Goal: Task Accomplishment & Management: Manage account settings

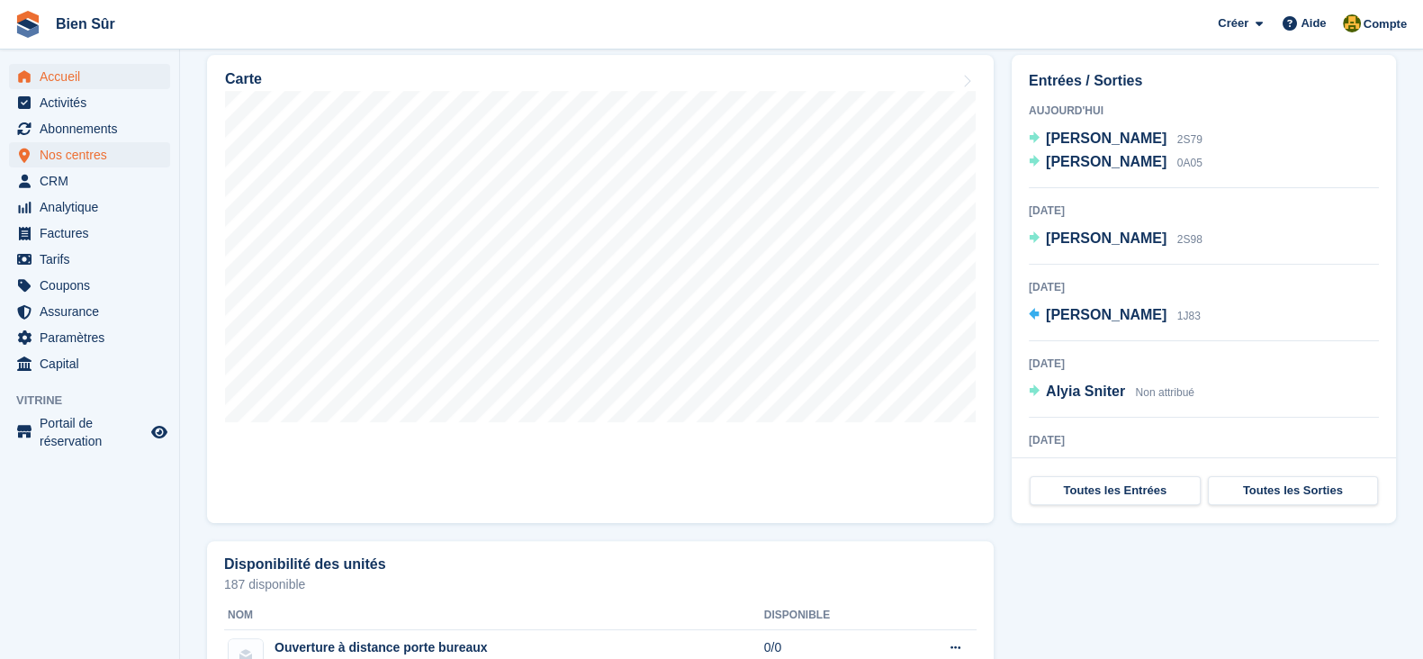
scroll to position [34, 0]
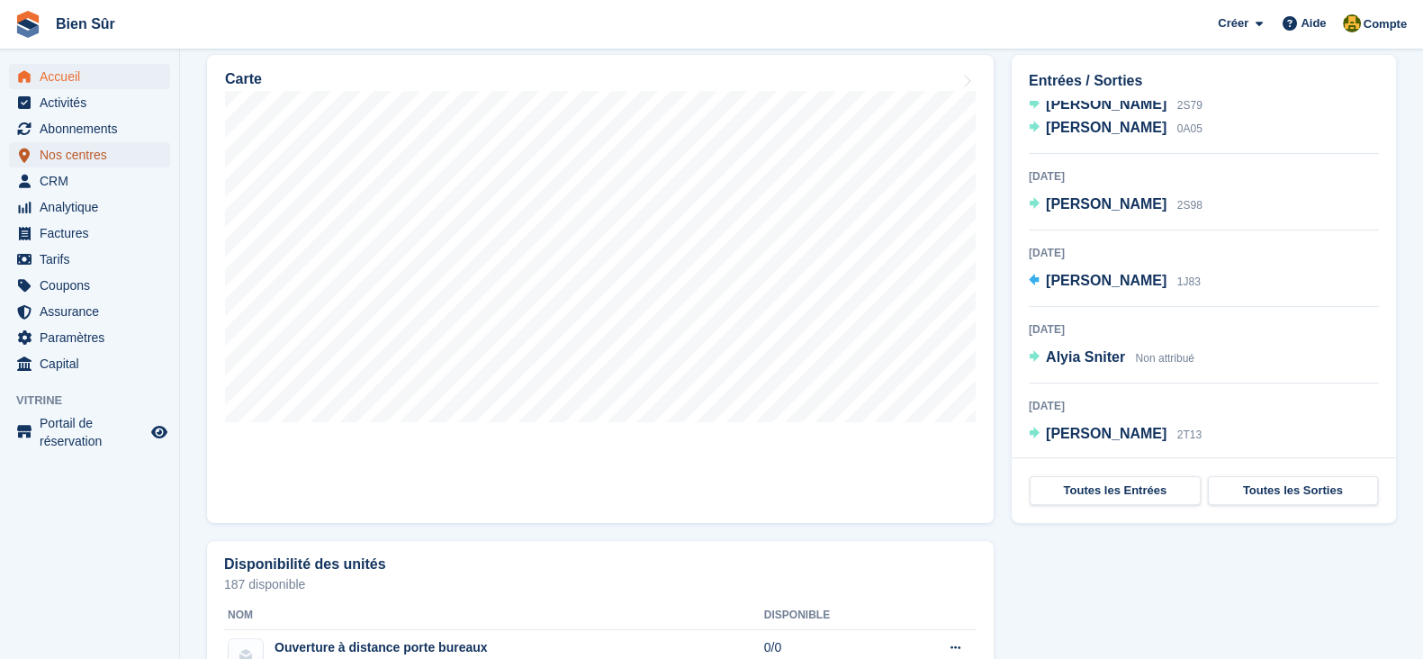
click at [59, 156] on span "Nos centres" at bounding box center [94, 154] width 108 height 25
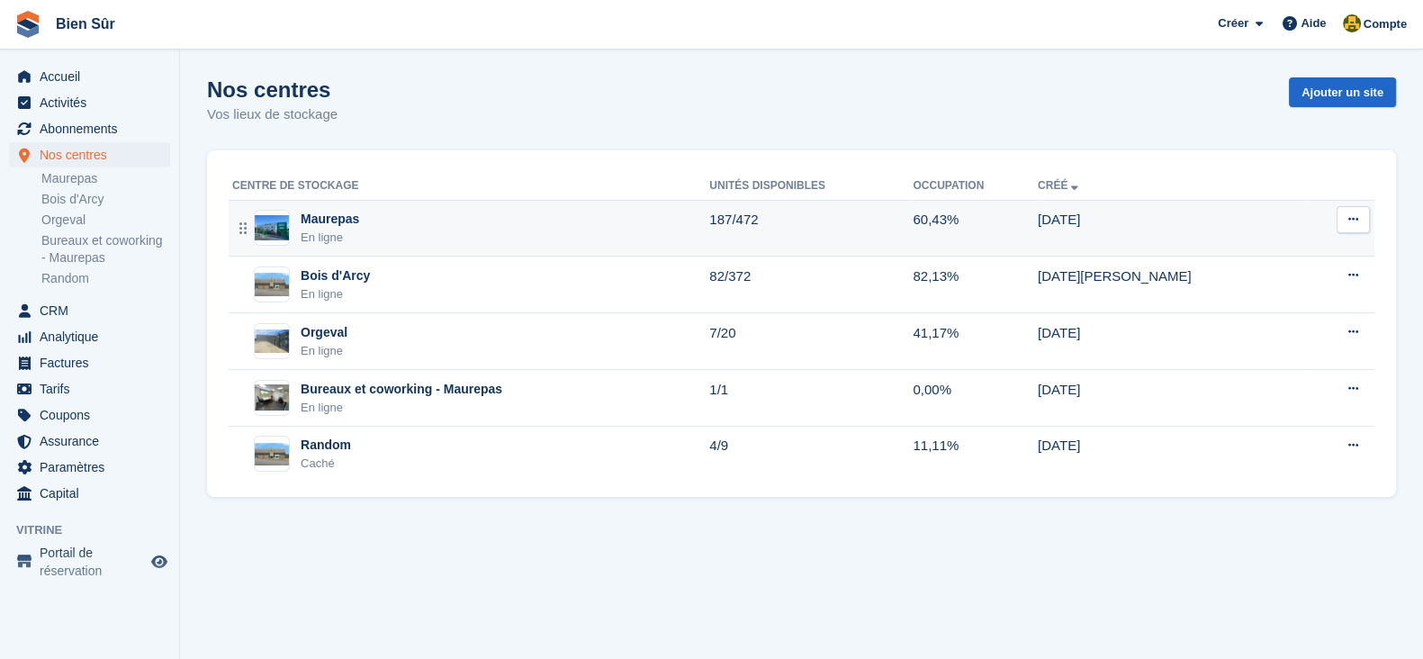
click at [394, 237] on div "Maurepas En ligne" at bounding box center [470, 228] width 477 height 37
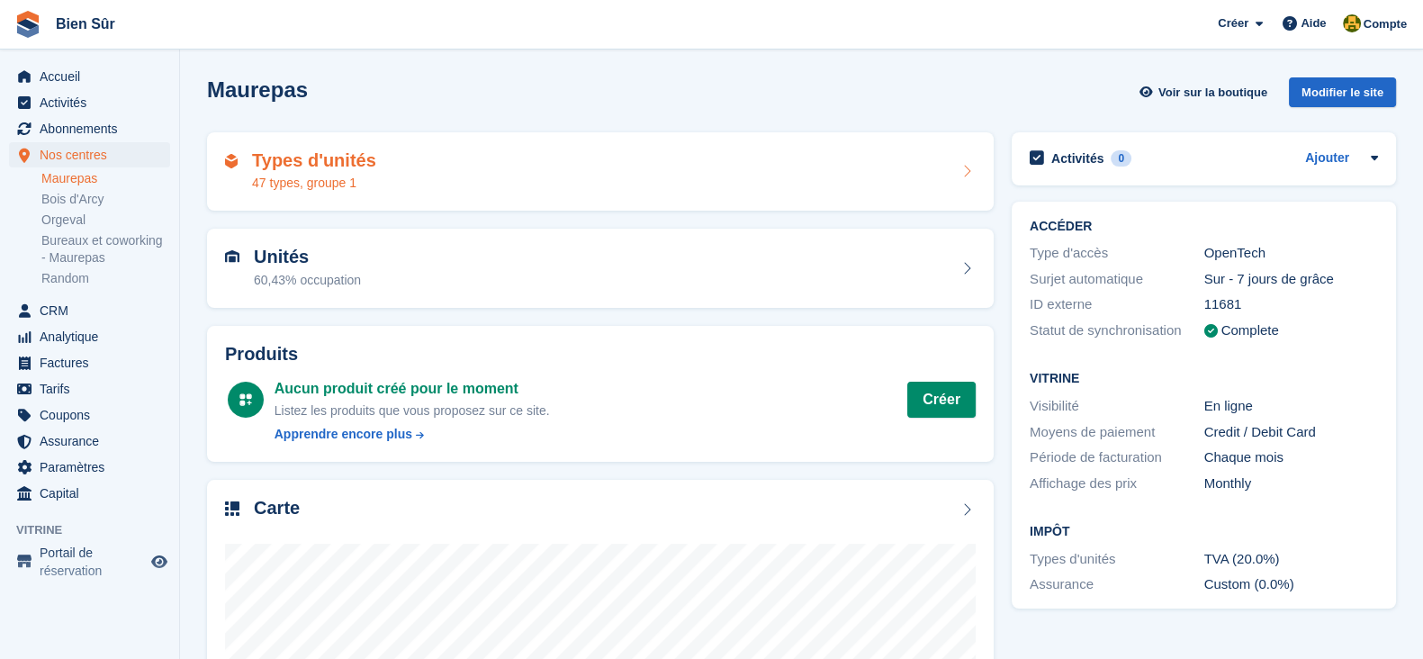
click at [345, 182] on div "47 types, groupe 1" at bounding box center [314, 183] width 124 height 19
click at [312, 179] on div "47 types, groupe 1" at bounding box center [314, 183] width 124 height 19
click at [293, 174] on div "47 types, groupe 1" at bounding box center [314, 183] width 124 height 19
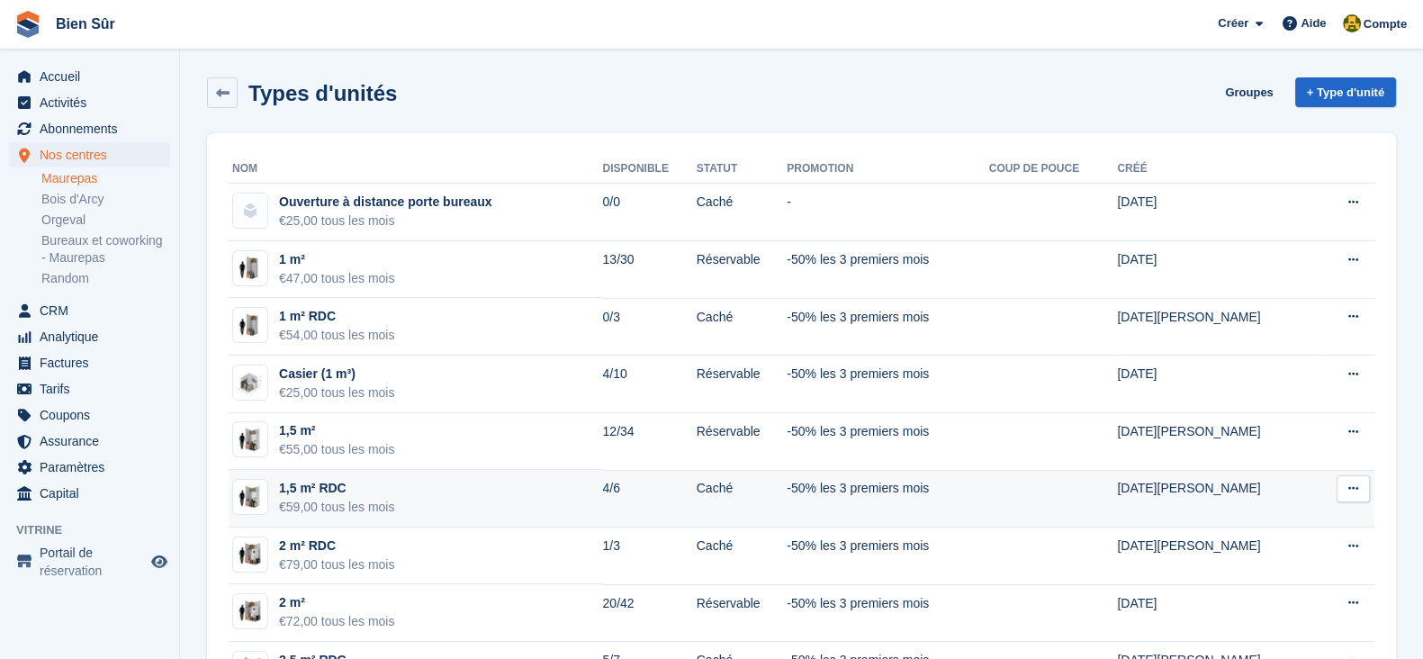
scroll to position [224, 0]
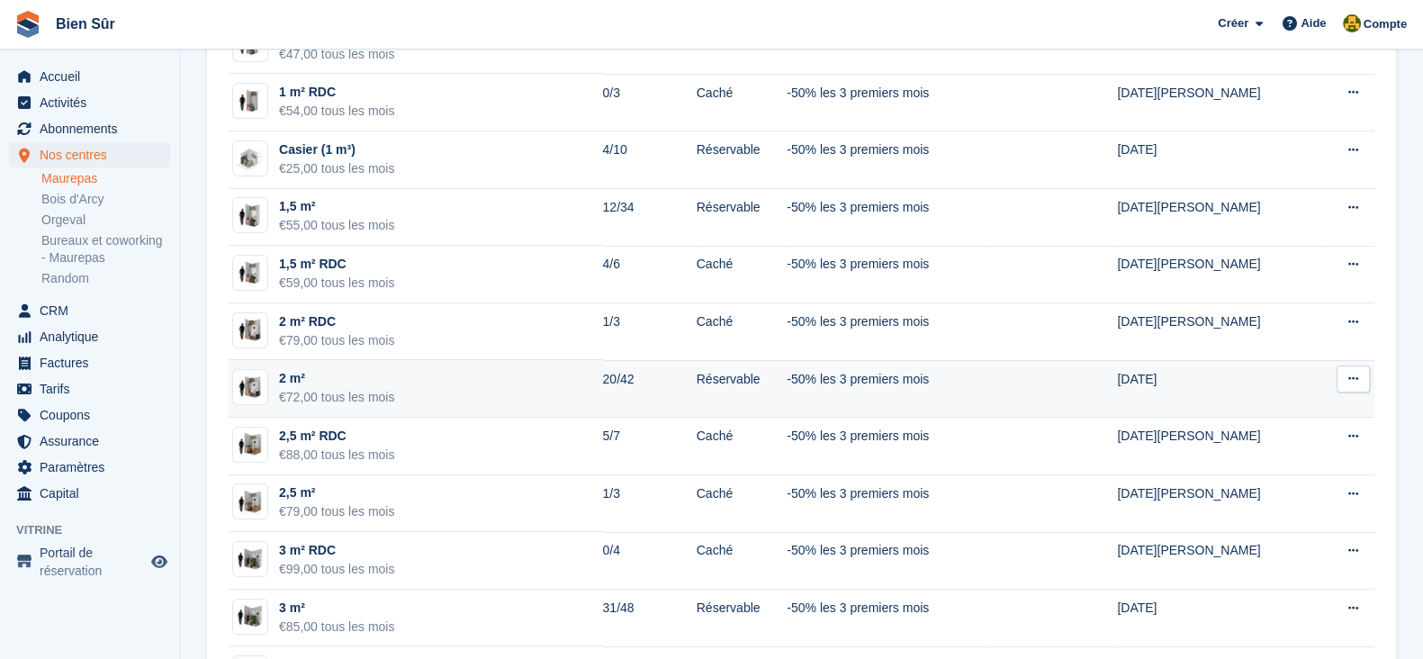
click at [441, 375] on td "2 m² €72,00 tous les mois" at bounding box center [416, 389] width 374 height 58
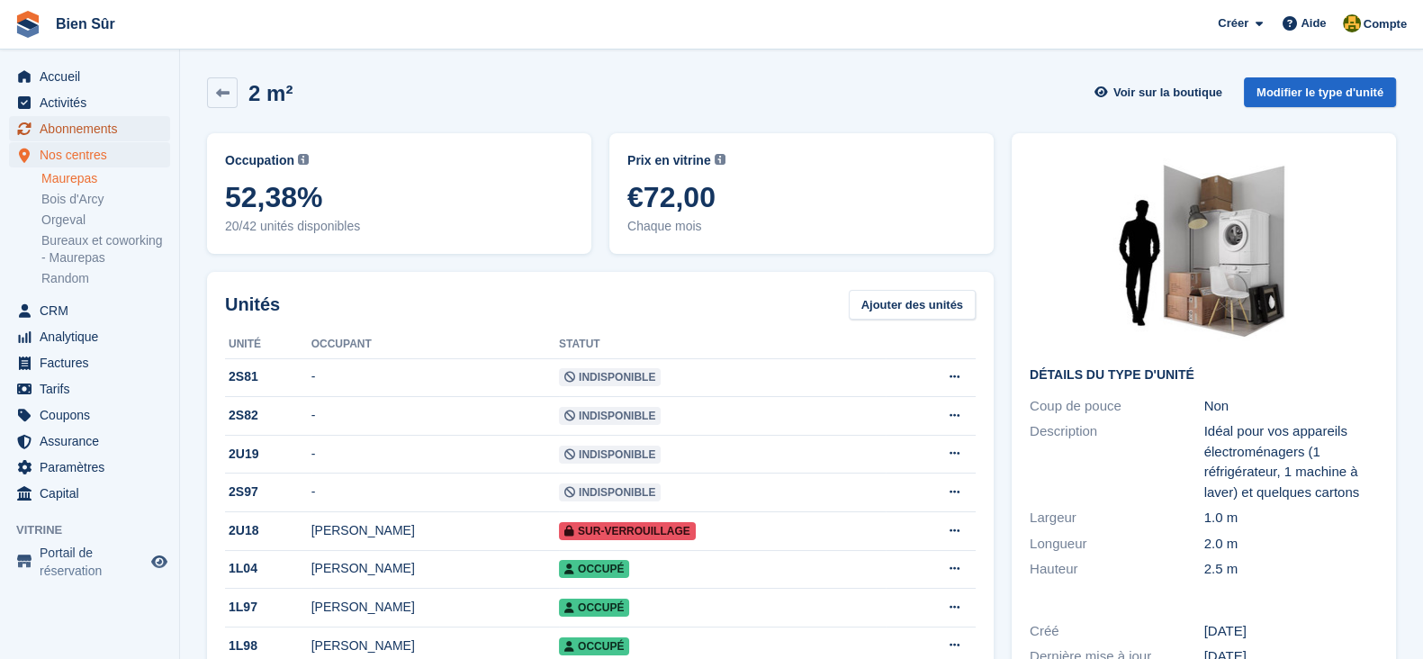
click at [106, 127] on span "Abonnements" at bounding box center [94, 128] width 108 height 25
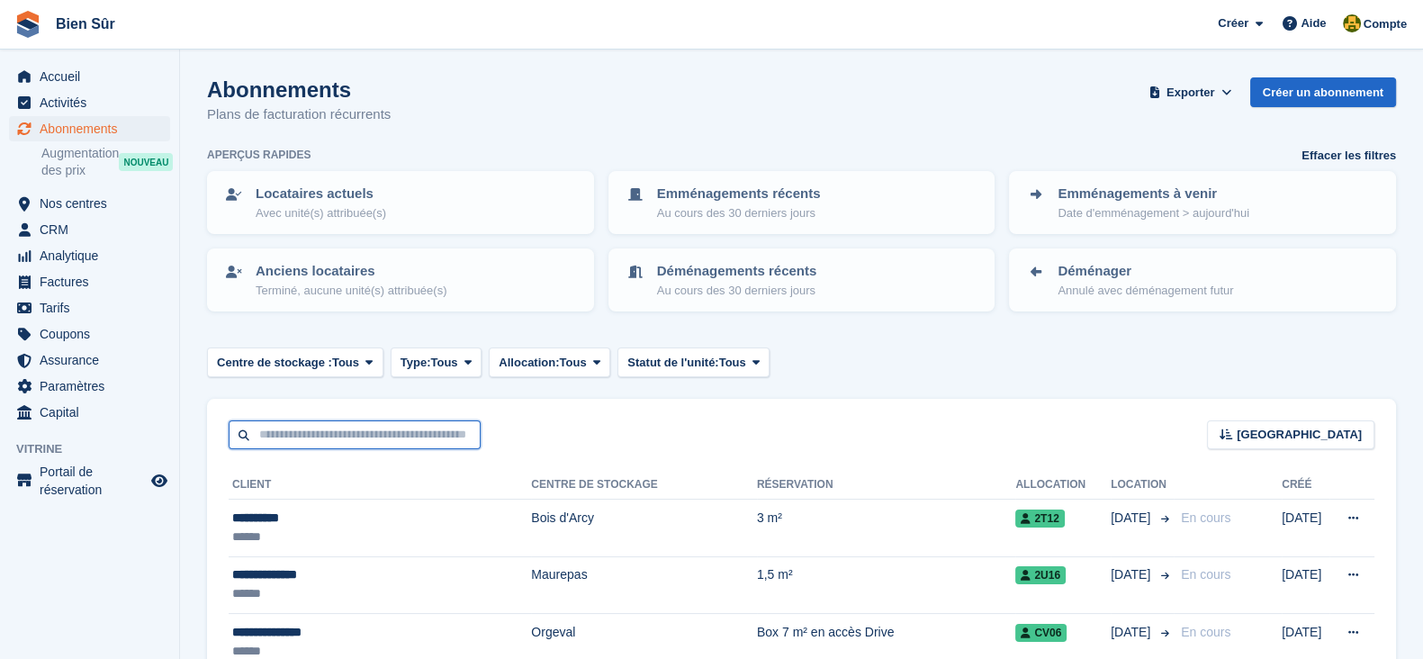
click at [327, 424] on input "text" at bounding box center [355, 435] width 252 height 30
paste input "**********"
type input "**********"
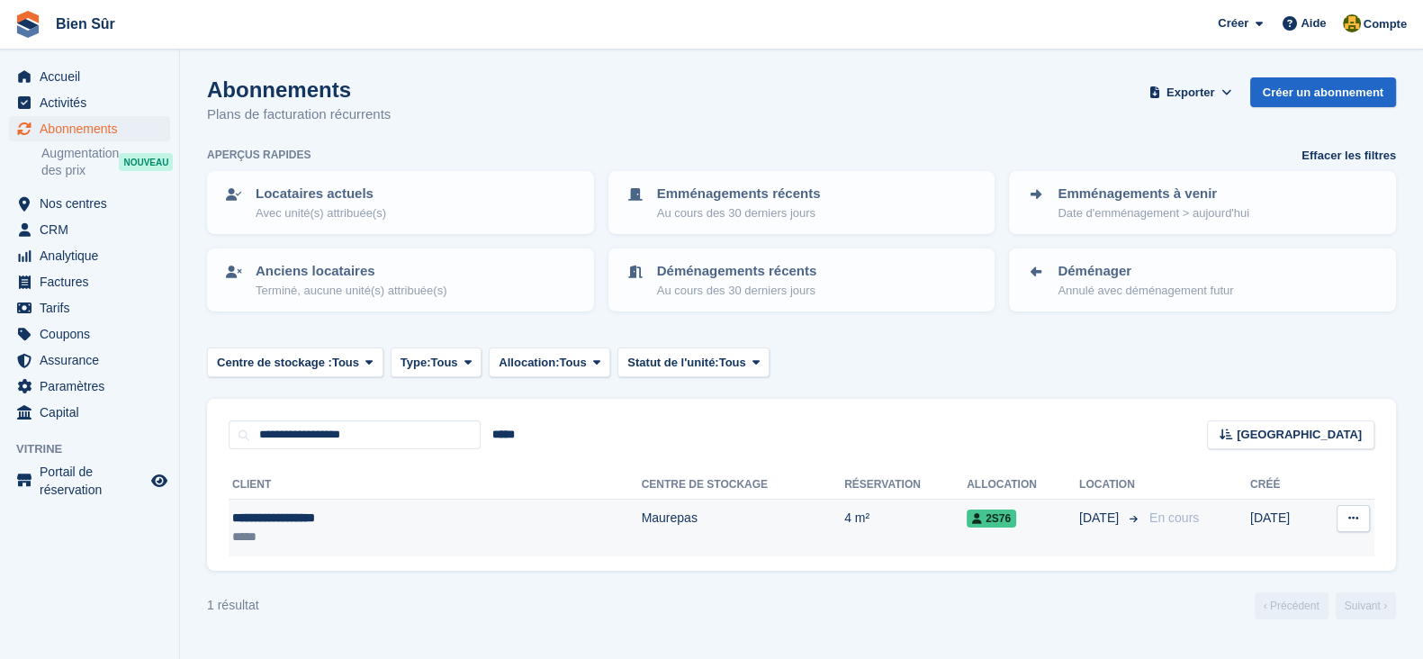
click at [431, 520] on div "**********" at bounding box center [359, 518] width 254 height 19
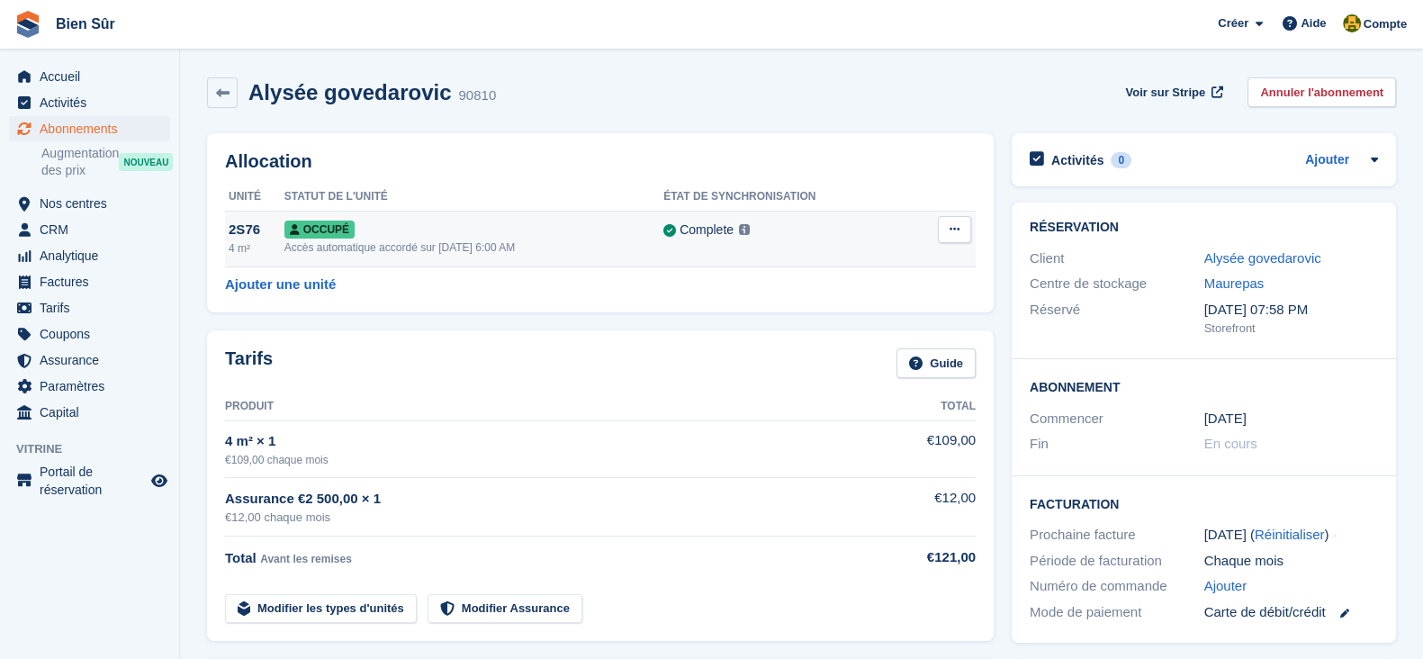
click at [938, 237] on button at bounding box center [954, 229] width 33 height 27
click at [837, 303] on p "Désallouer" at bounding box center [884, 303] width 157 height 23
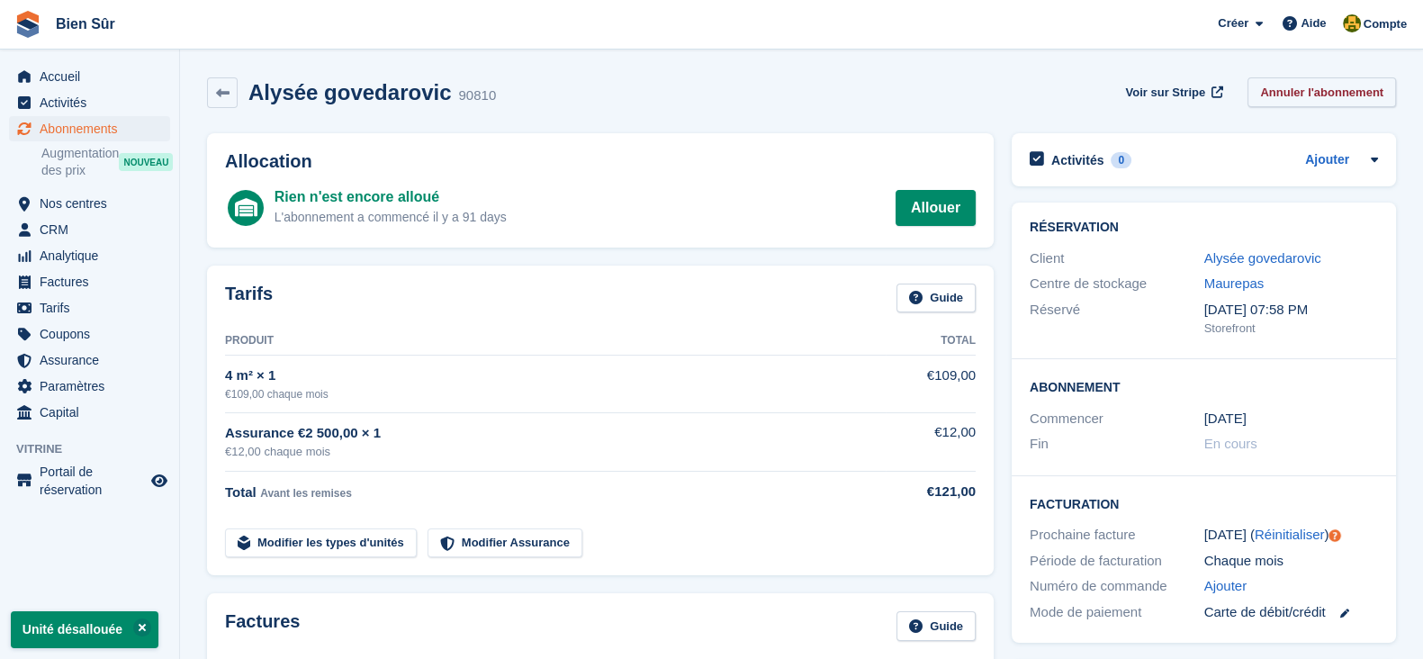
click at [1292, 96] on link "Annuler l'abonnement" at bounding box center [1321, 92] width 149 height 30
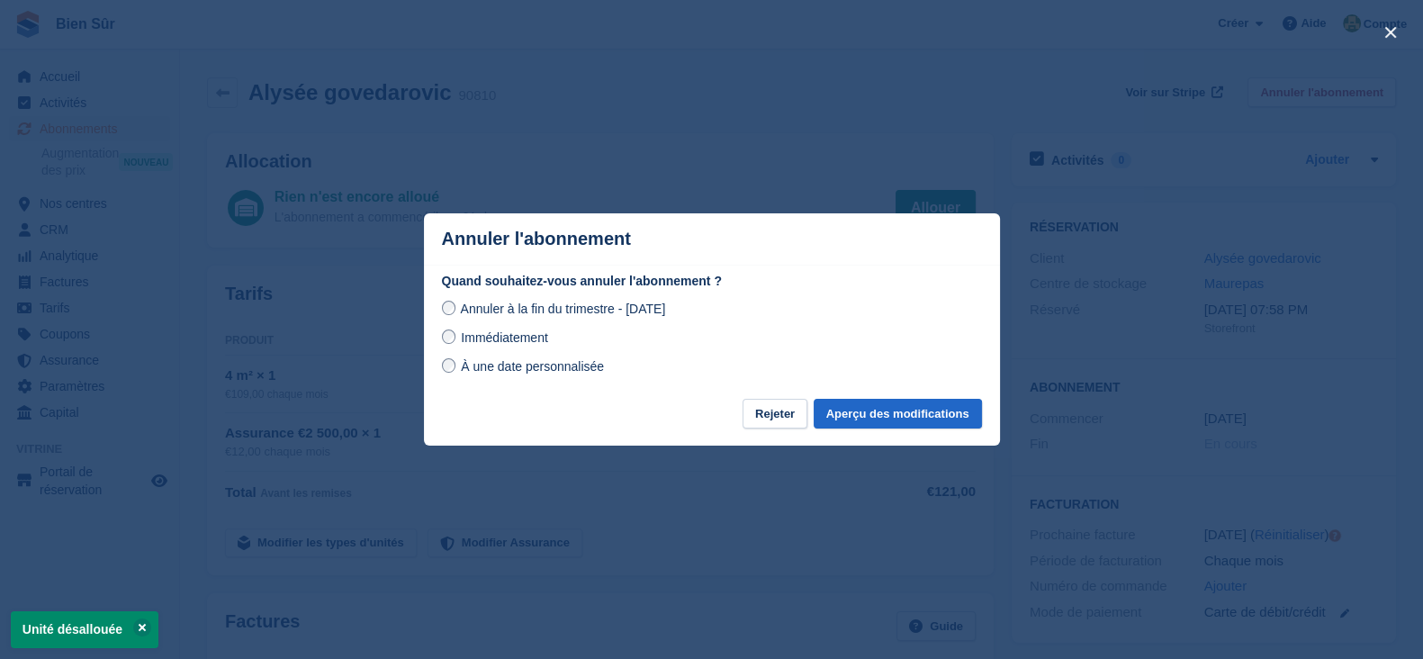
click at [538, 337] on span "Immédiatement" at bounding box center [504, 337] width 86 height 14
click at [947, 418] on button "Aperçu des modifications" at bounding box center [898, 414] width 168 height 30
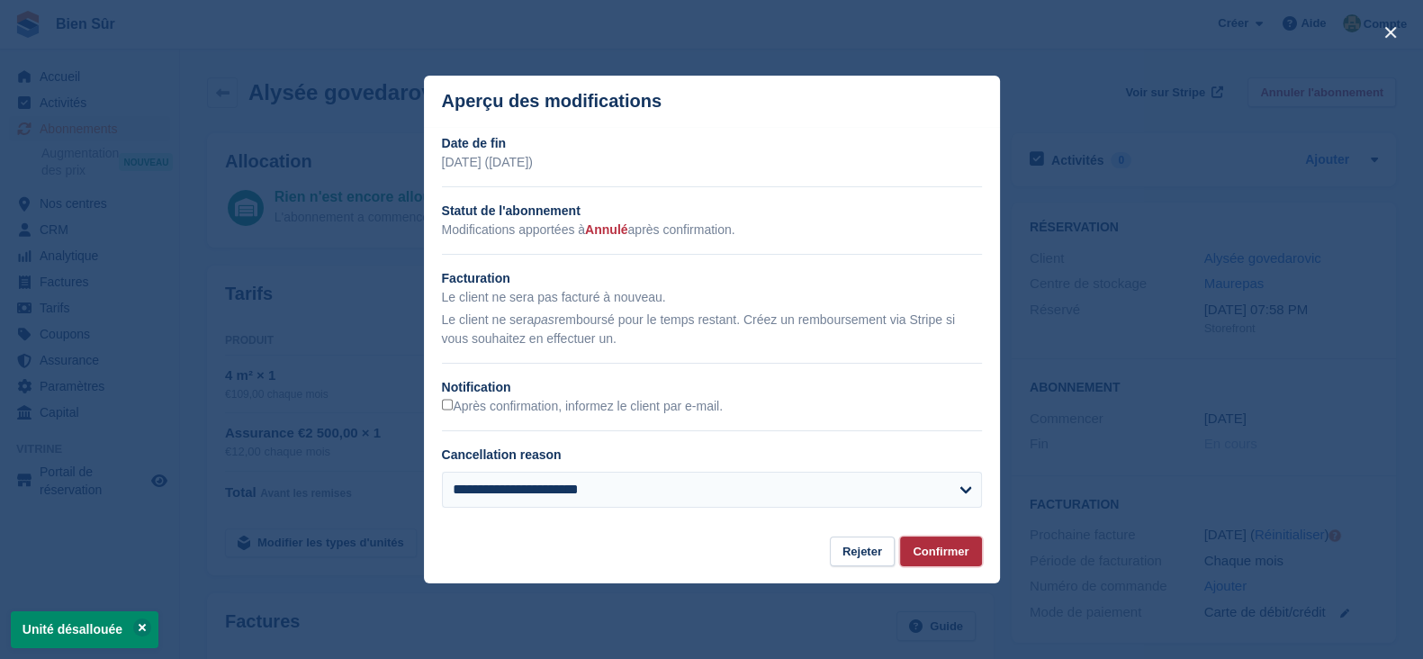
click at [939, 566] on button "Confirmer" at bounding box center [940, 551] width 81 height 30
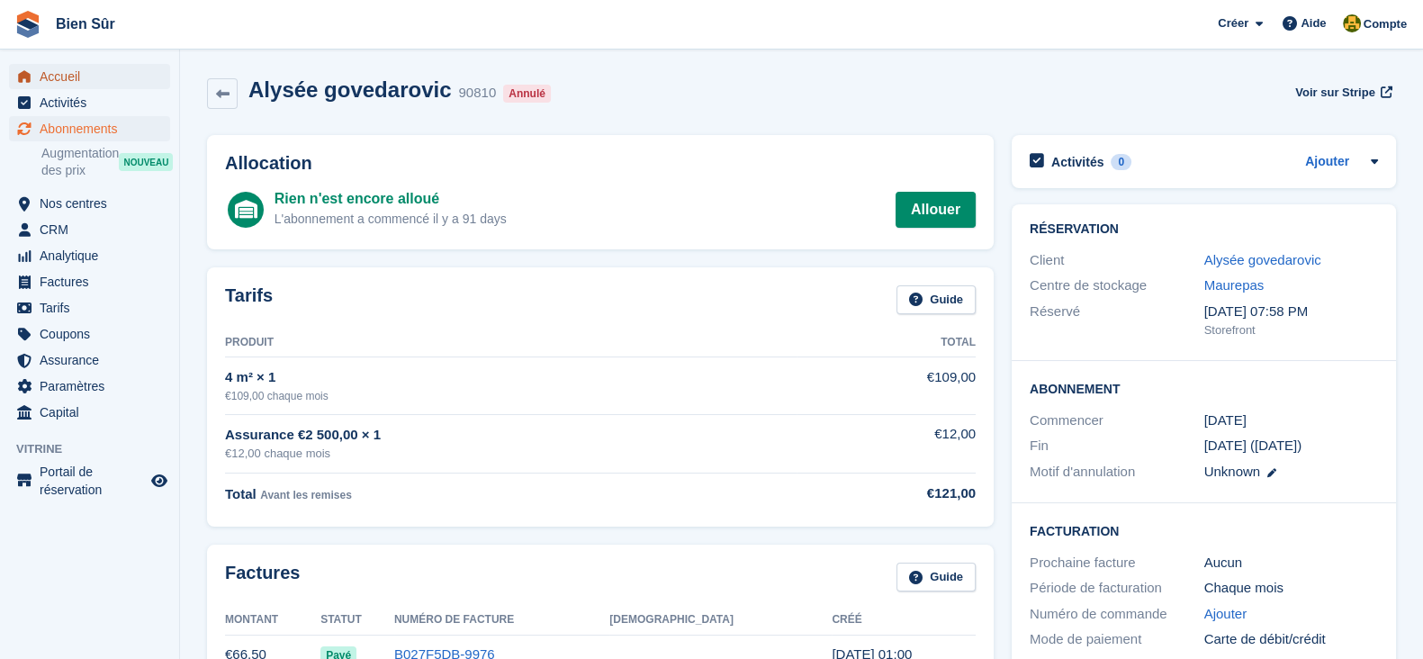
click at [101, 79] on span "Accueil" at bounding box center [94, 76] width 108 height 25
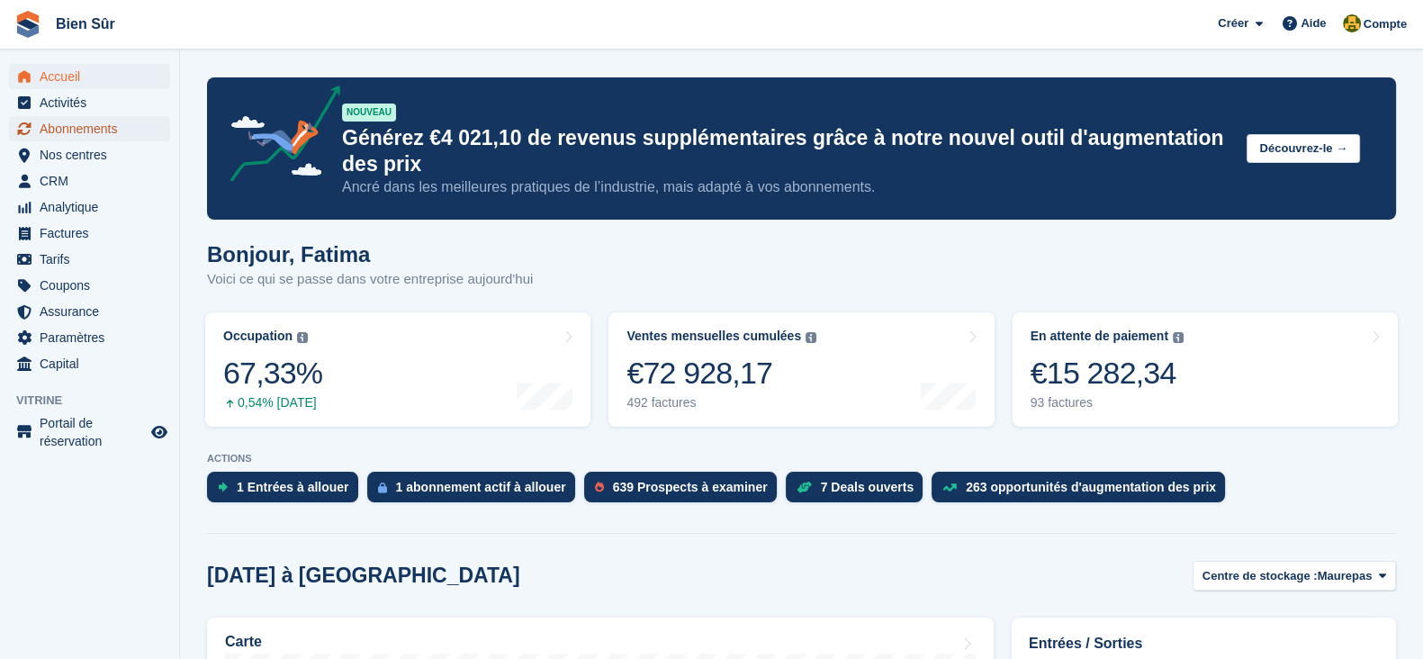
click at [93, 122] on span "Abonnements" at bounding box center [94, 128] width 108 height 25
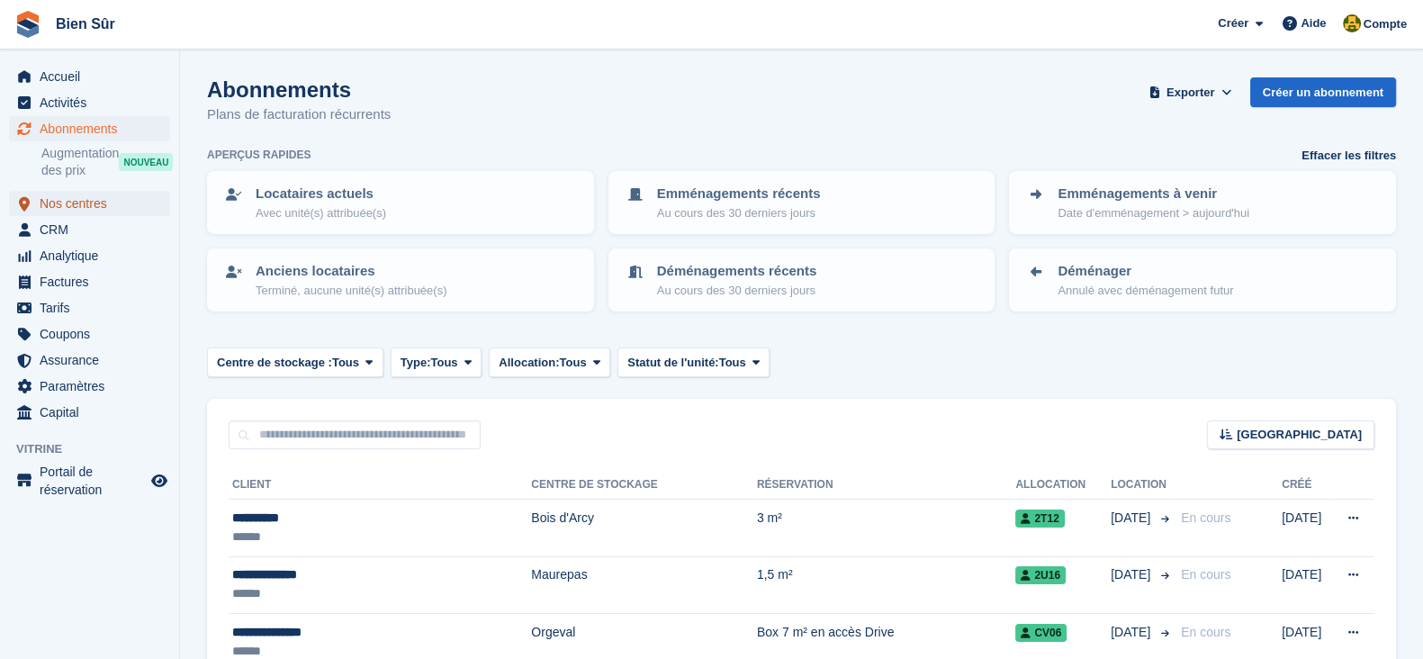
click at [75, 204] on span "Nos centres" at bounding box center [94, 203] width 108 height 25
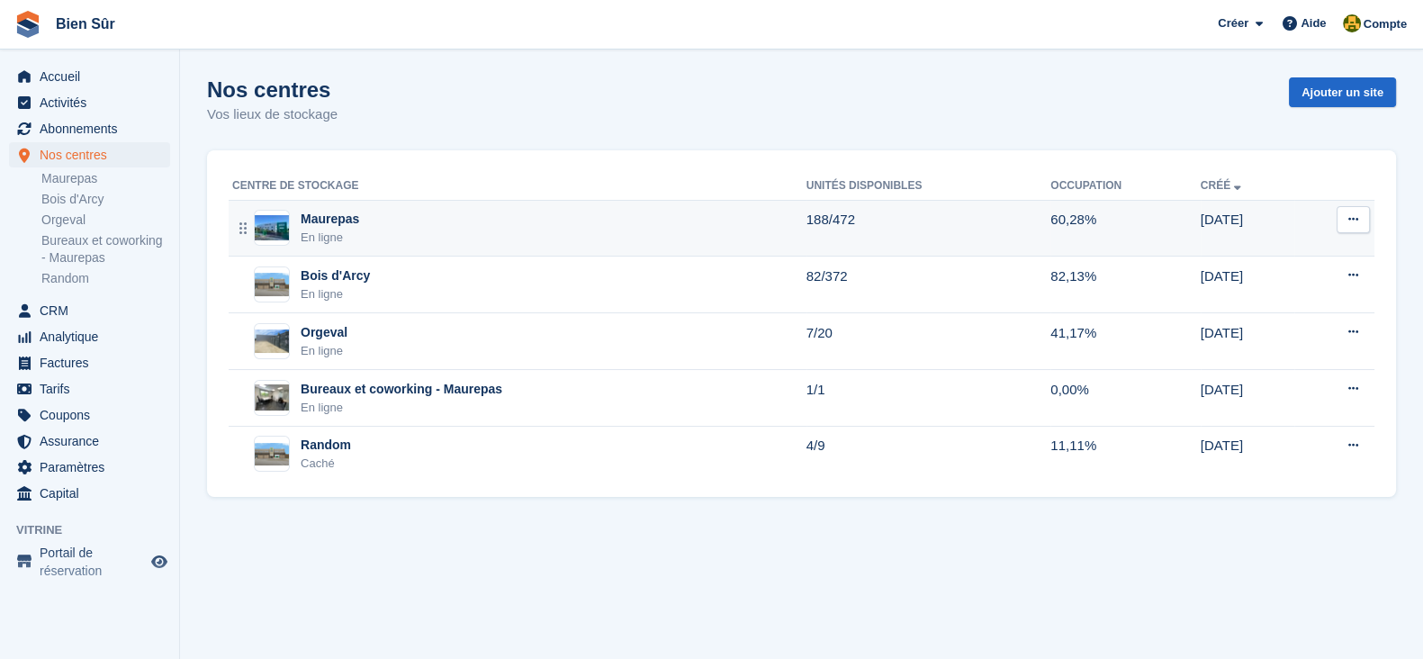
click at [432, 237] on div "Maurepas En ligne" at bounding box center [519, 228] width 574 height 37
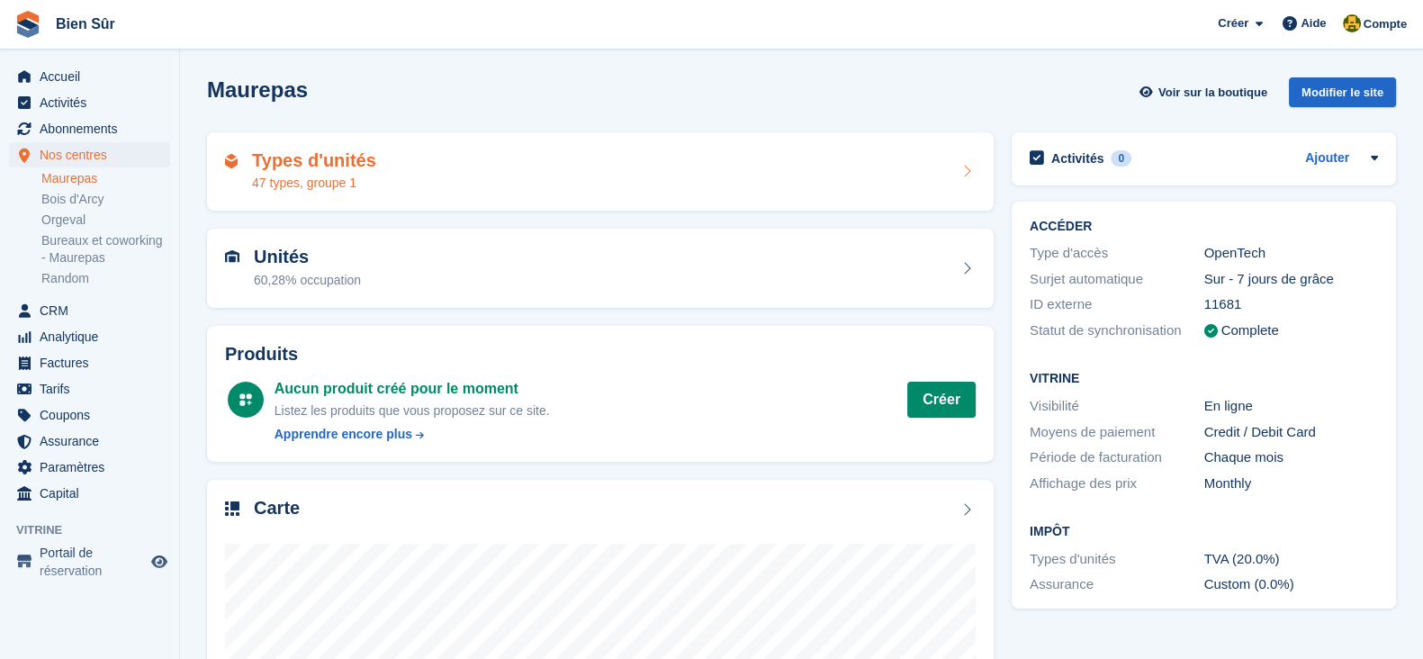
click at [334, 167] on h2 "Types d'unités" at bounding box center [314, 160] width 124 height 21
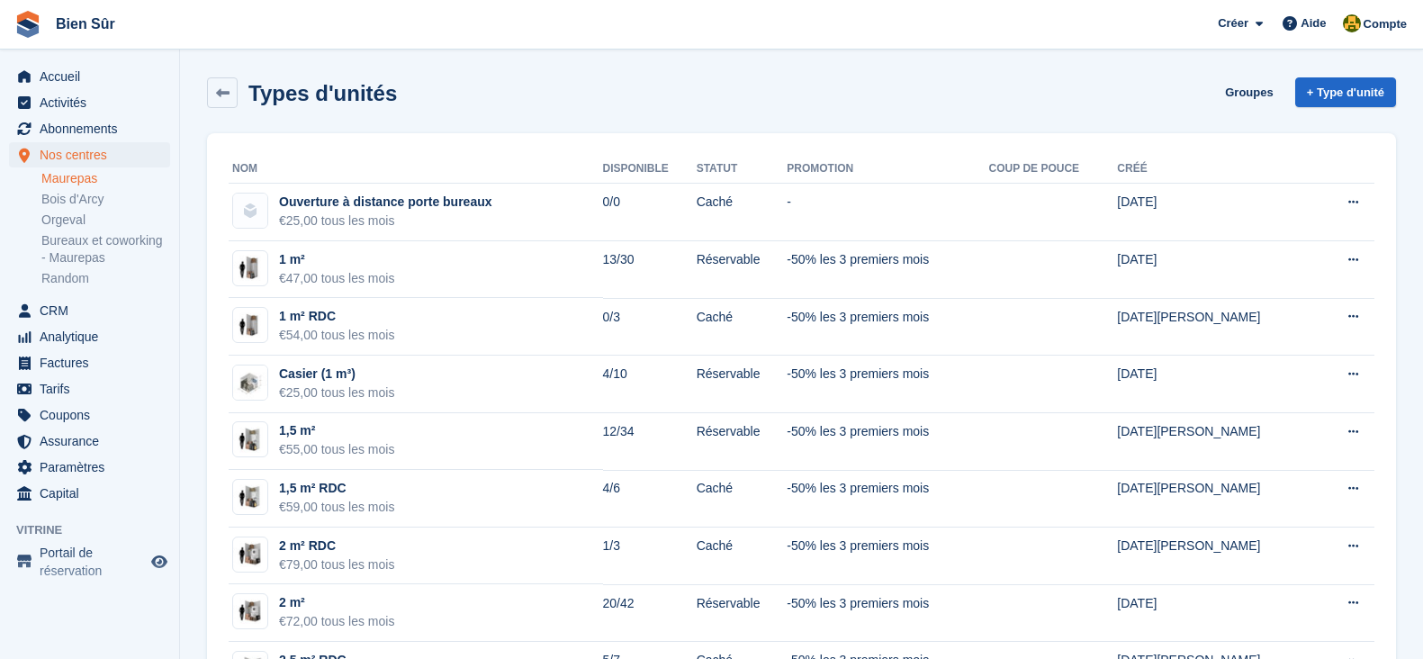
click at [300, 173] on th "Nom" at bounding box center [416, 169] width 374 height 29
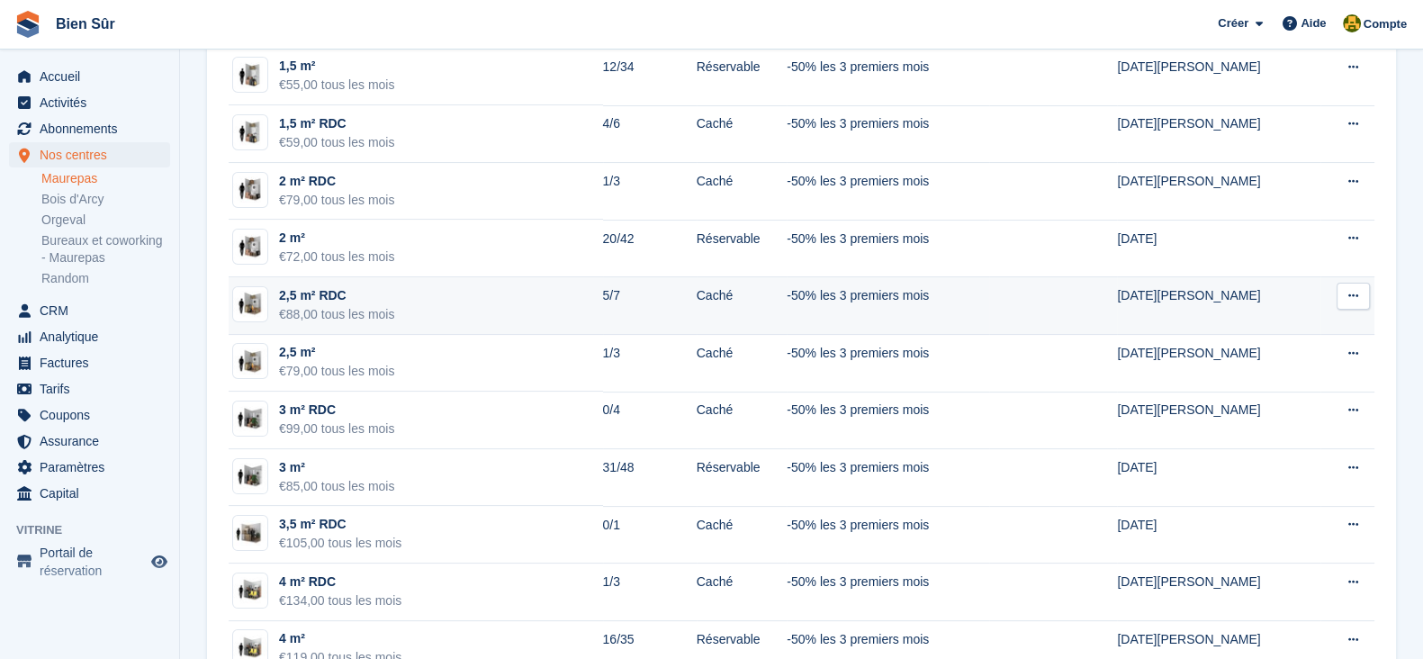
scroll to position [338, 0]
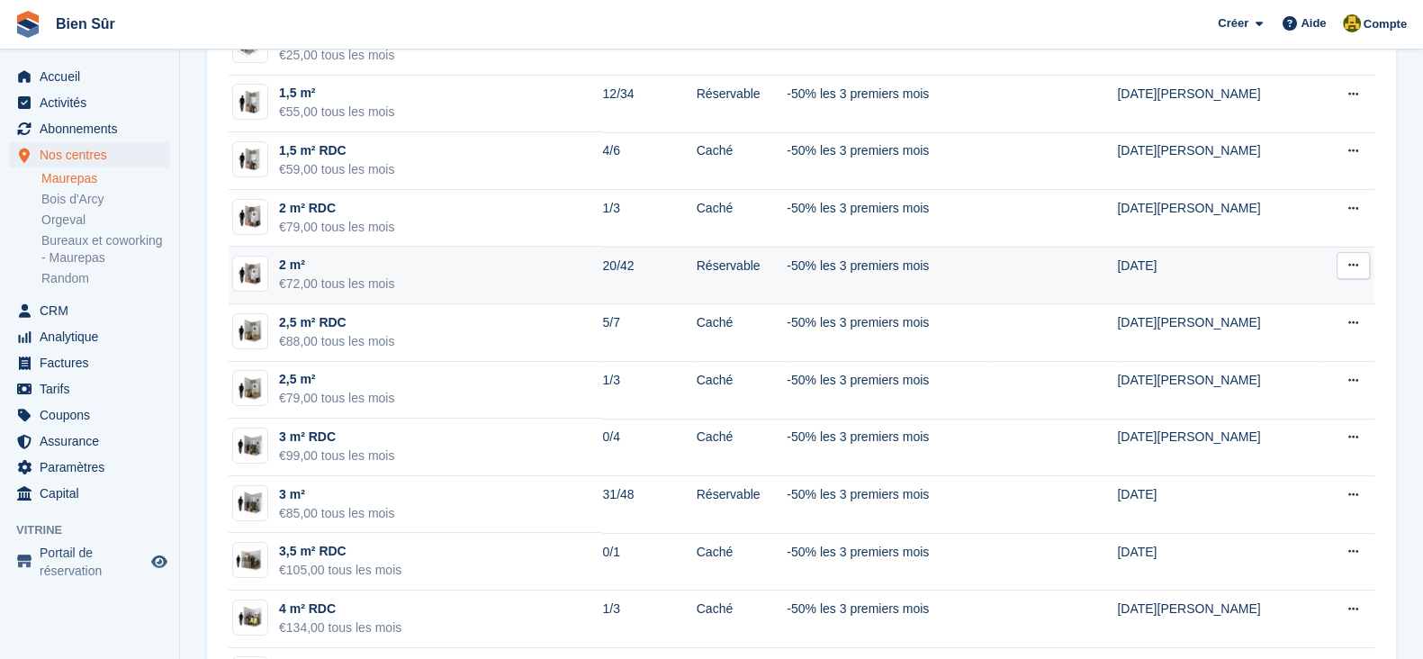
click at [402, 290] on td "2 m² €72,00 tous les mois" at bounding box center [416, 276] width 374 height 58
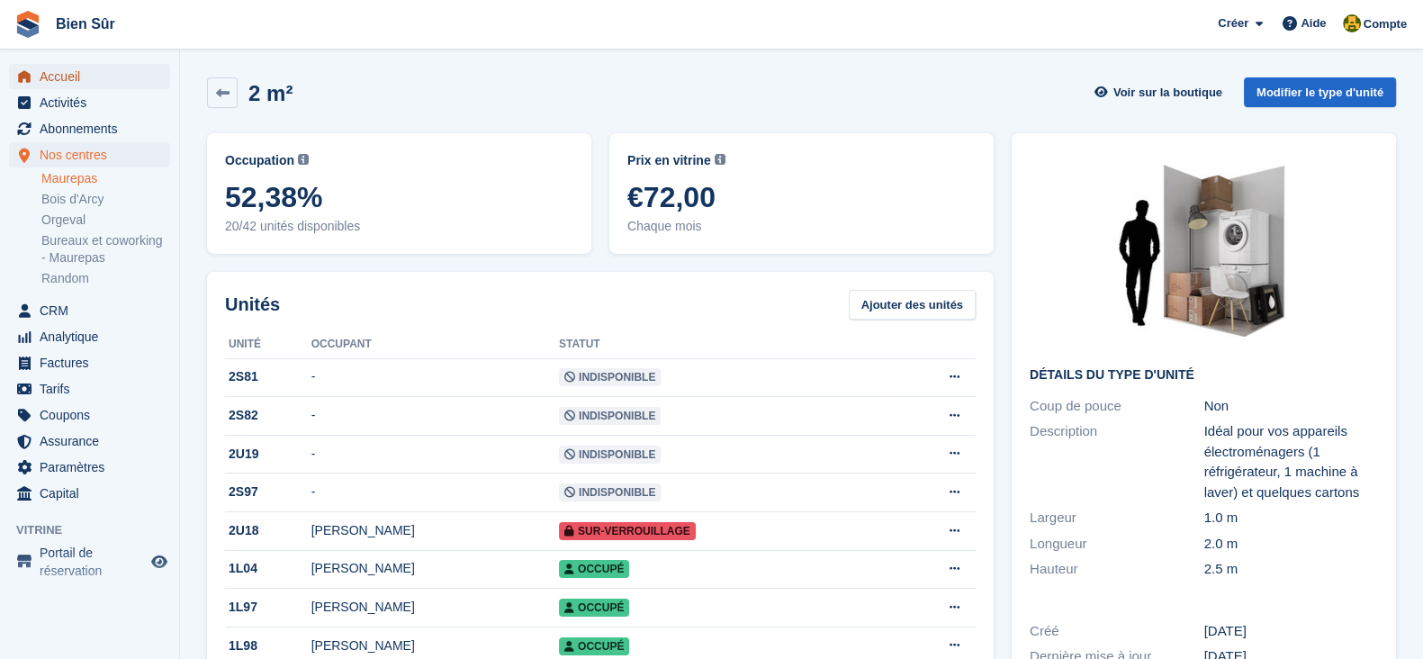
click at [62, 69] on span "Accueil" at bounding box center [94, 76] width 108 height 25
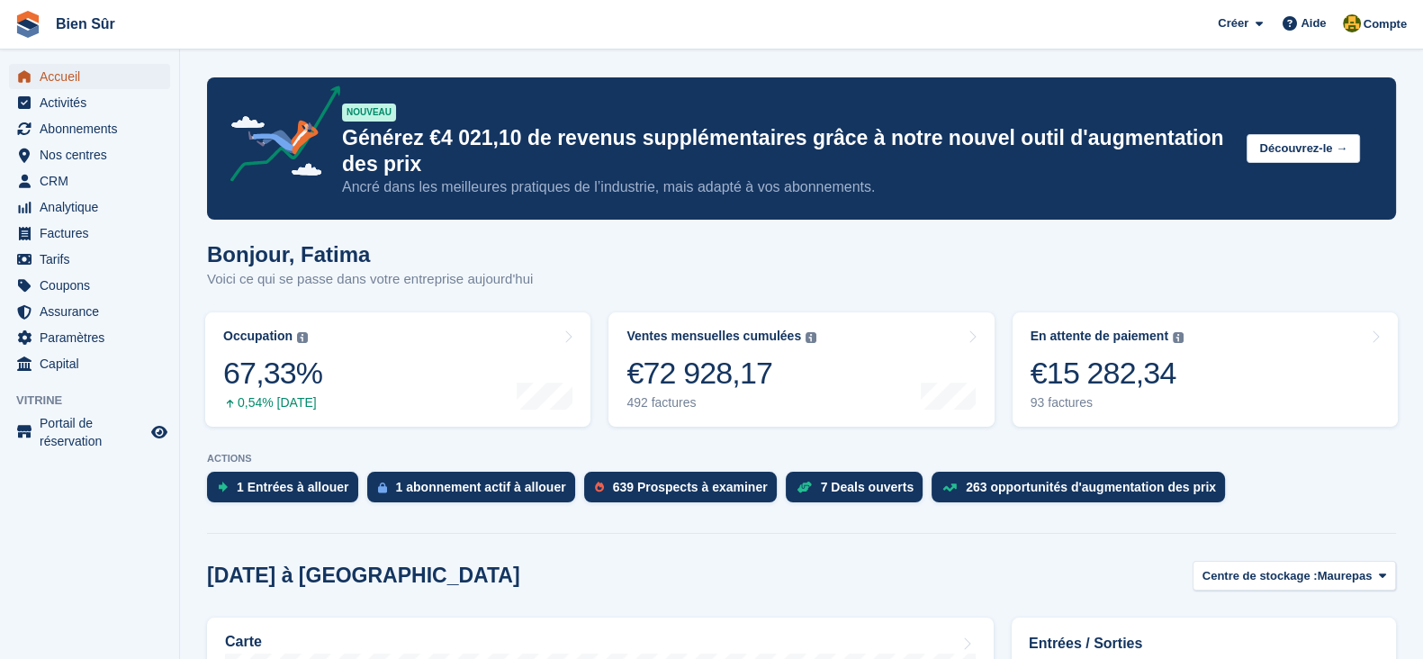
click at [42, 75] on span "Accueil" at bounding box center [94, 76] width 108 height 25
